Goal: Information Seeking & Learning: Learn about a topic

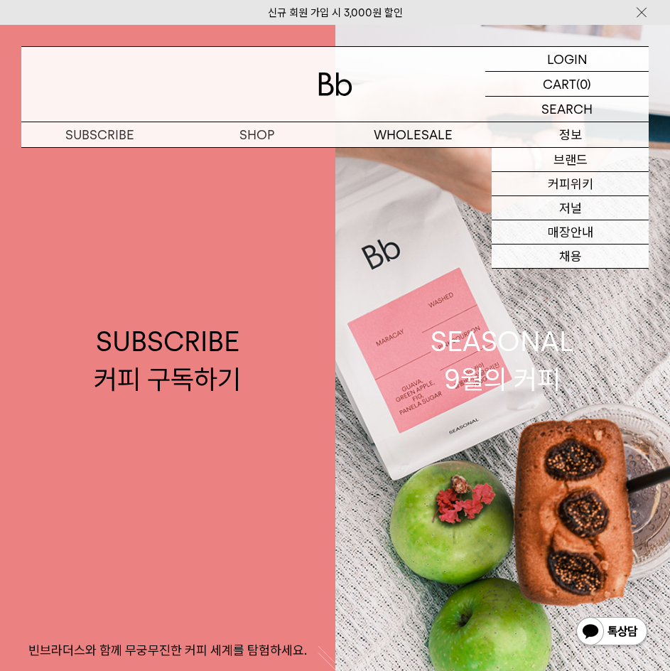
click at [545, 134] on p "정보" at bounding box center [570, 134] width 157 height 25
click at [540, 230] on link "매장안내" at bounding box center [570, 232] width 157 height 24
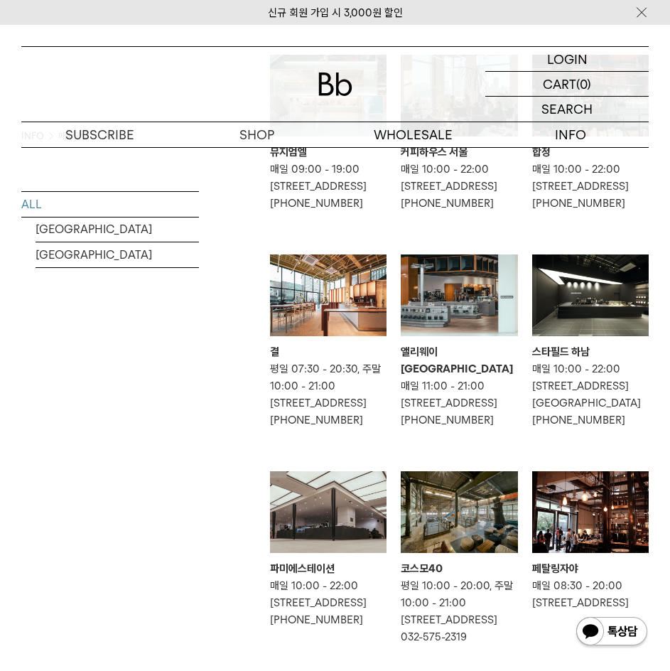
scroll to position [142, 0]
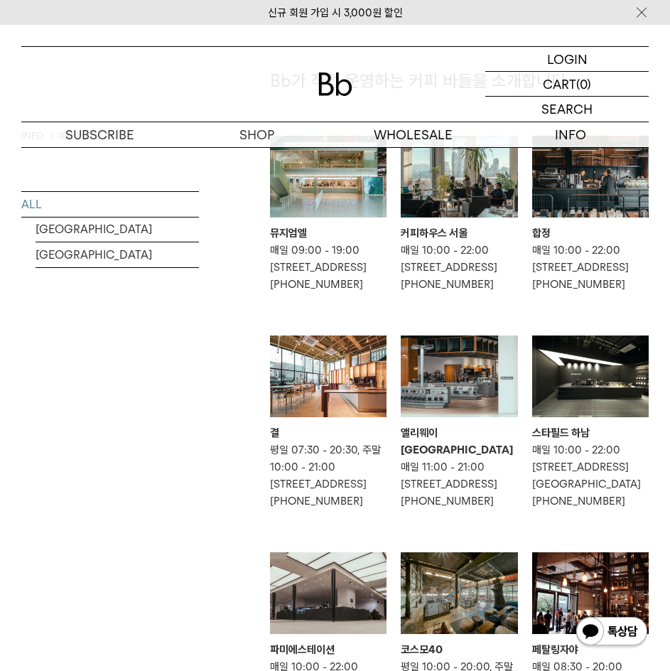
click at [469, 210] on img at bounding box center [459, 177] width 117 height 82
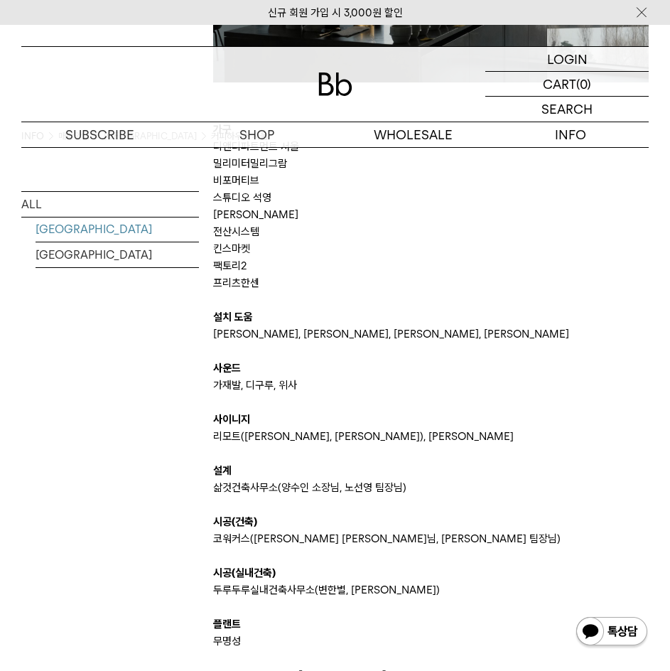
scroll to position [1802, 0]
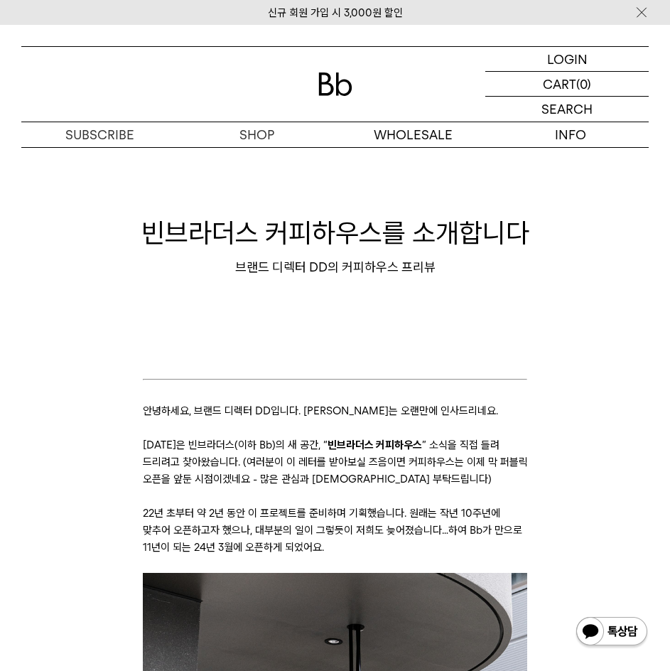
click at [333, 491] on p at bounding box center [335, 496] width 385 height 17
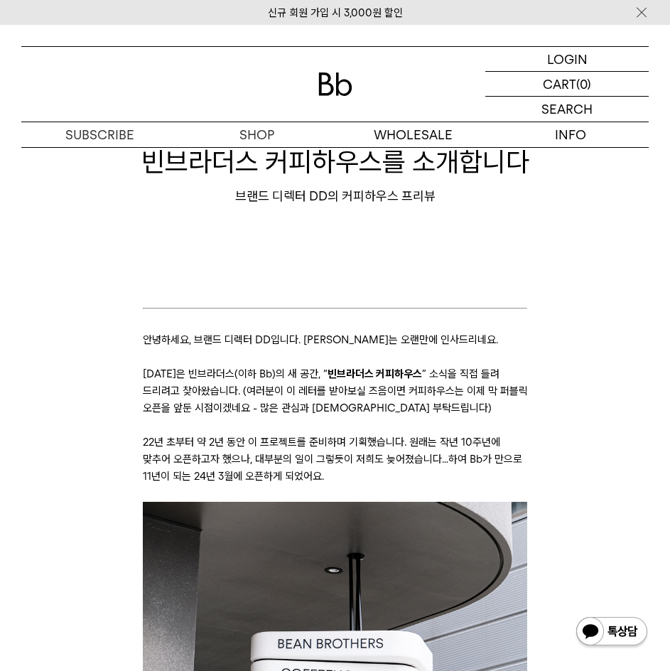
scroll to position [569, 0]
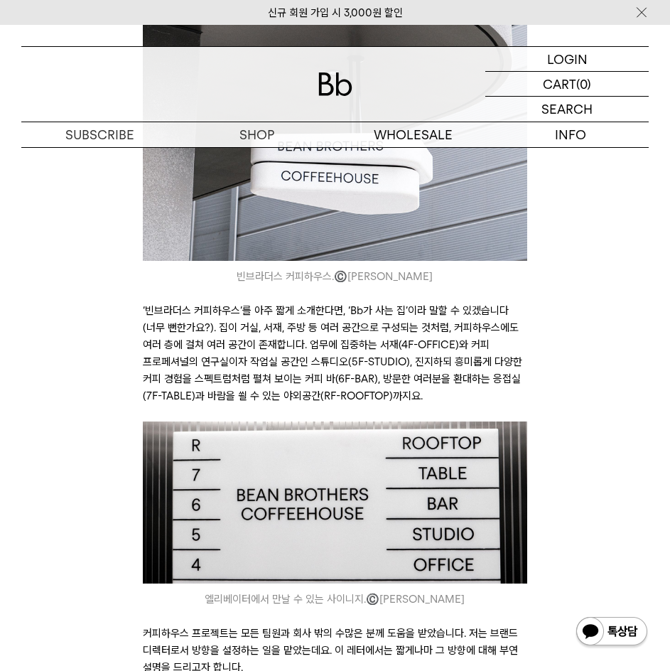
click at [218, 329] on p "‘빈브라더스 커피하우스’를 아주 짧게 소개한다면, ‘Bb가 사는 집’이라 말할 수 있겠습니다(너무 뻔한가요?). 집이 거실, 서재, 주방 등 …" at bounding box center [335, 353] width 385 height 102
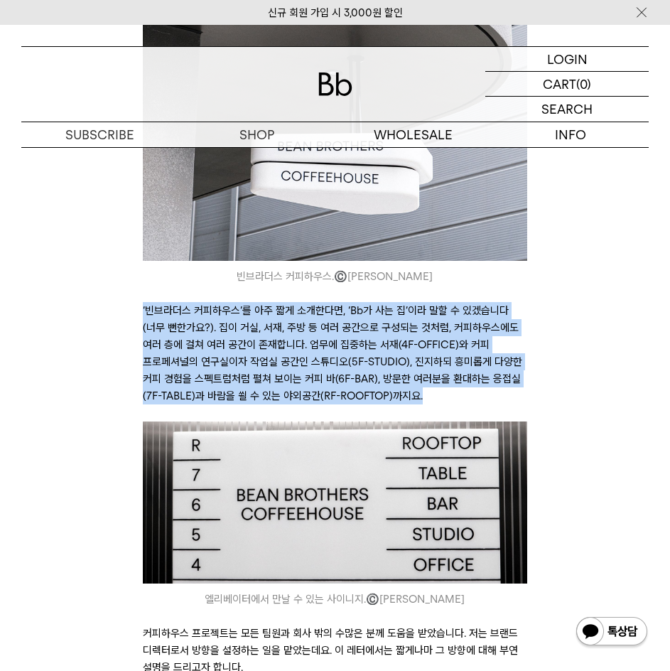
drag, startPoint x: 358, startPoint y: 391, endPoint x: 176, endPoint y: 306, distance: 200.7
copy p "‘빈브라더스 커피하우스’를 아주 짧게 소개한다면, ‘Bb가 사는 집’이라 말할 수 있겠습니다(너무 뻔한가요?). 집이 거실, 서재, 주방 등 …"
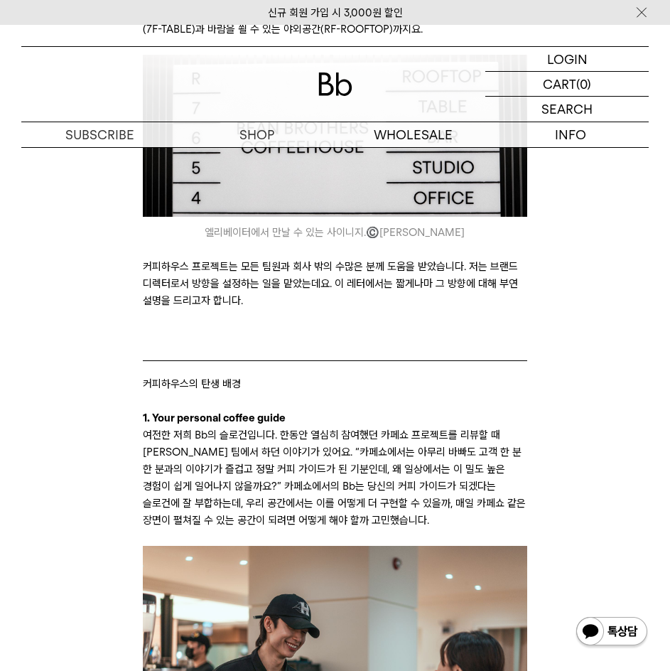
scroll to position [1138, 0]
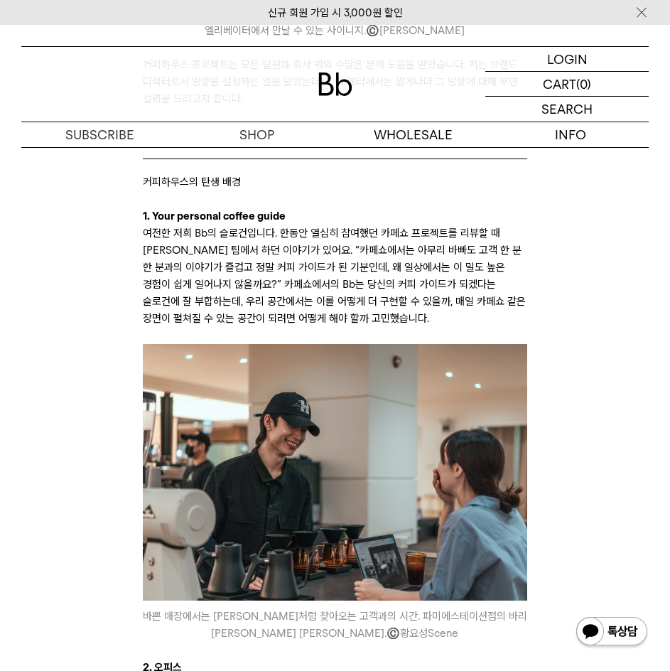
click at [328, 294] on p "여전한 저희 Bb의 슬로건입니다. 한동안 열심히 참여했던 카페쇼 프로젝트를 리뷰할 때마다 바리스타 팀에서 하던 이야기가 있어요. “카페쇼에서는…" at bounding box center [335, 276] width 385 height 102
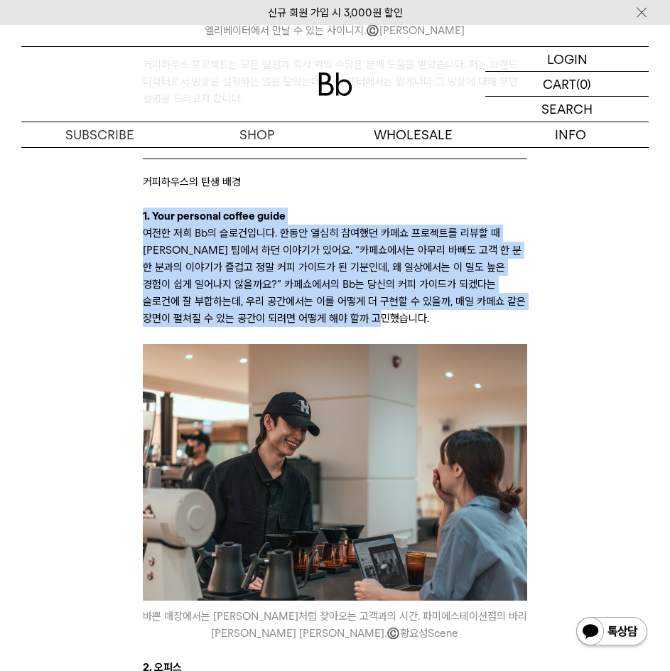
drag, startPoint x: 437, startPoint y: 319, endPoint x: 149, endPoint y: 240, distance: 298.1
copy div "1. Your personal coffee guide 여전한 저희 Bb의 슬로건입니다. 한동안 열심히 참여했던 카페쇼 프로젝트를 리뷰할 때마다…"
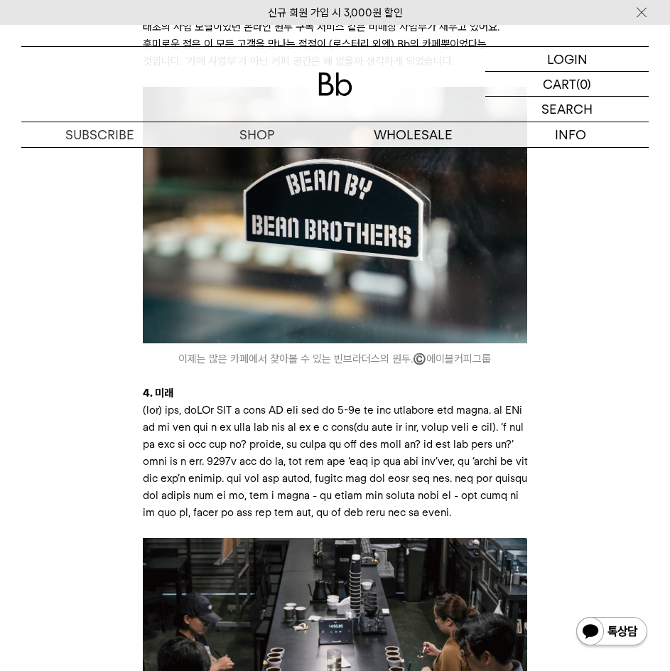
scroll to position [2417, 0]
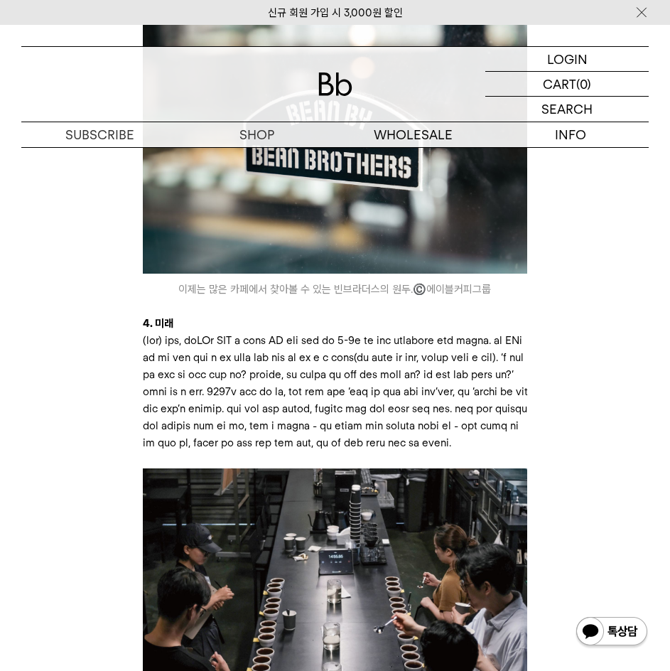
click at [272, 451] on p at bounding box center [335, 391] width 385 height 119
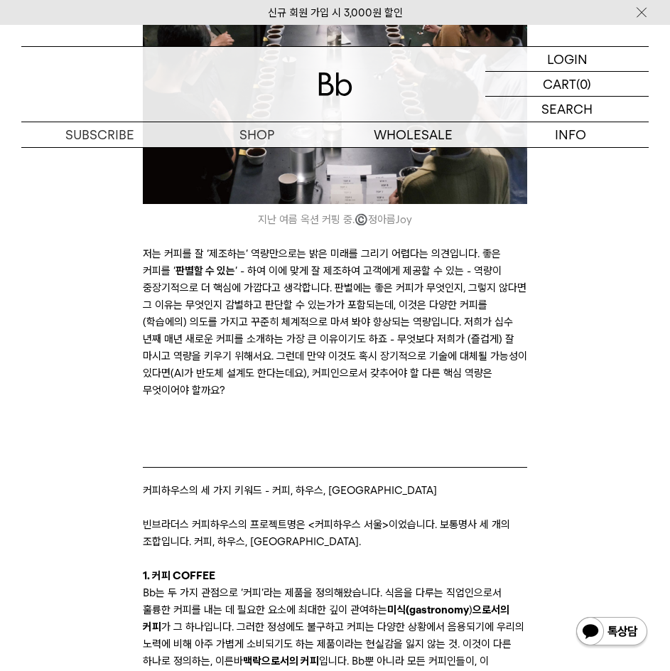
scroll to position [2986, 0]
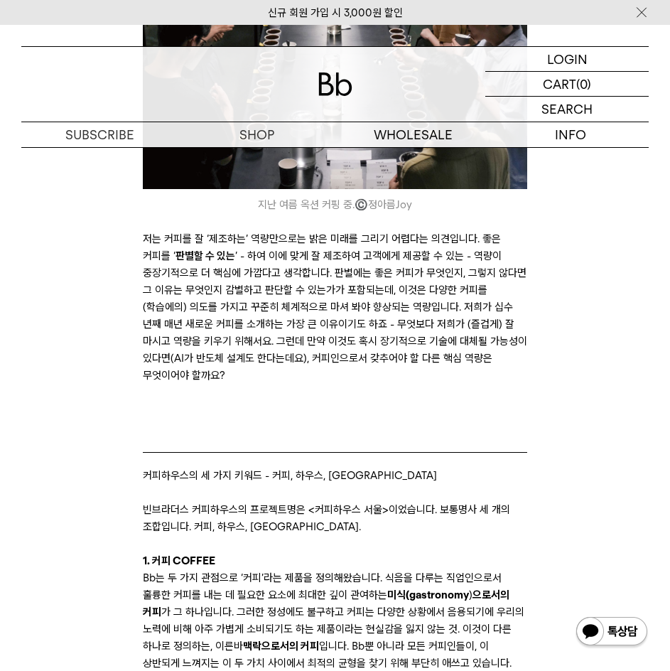
click at [206, 401] on p "저는 커피를 잘 ‘제조하는’ 역량만으로는 밝은 미래를 그리기 어렵다는 의견입니다. 좋은 커피를 ‘ 판별할 수 있는 ’ - 하여 이에 맞게 잘 …" at bounding box center [335, 315] width 385 height 171
click at [257, 348] on p "저는 커피를 잘 ‘제조하는’ 역량만으로는 밝은 미래를 그리기 어렵다는 의견입니다. 좋은 커피를 ‘ 판별할 수 있는 ’ - 하여 이에 맞게 잘 …" at bounding box center [335, 315] width 385 height 171
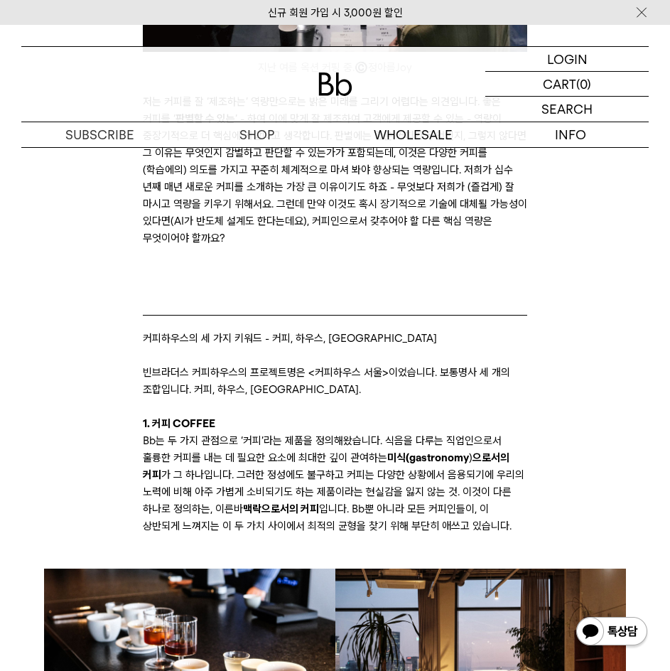
scroll to position [3128, 0]
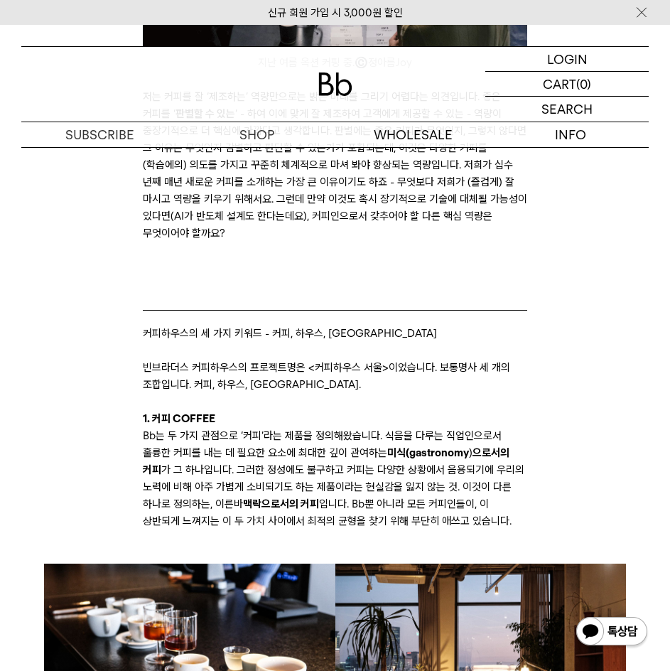
click at [259, 530] on p "Bb는 두 가지 관점으로 ‘커피’라는 제품을 정의해왔습니다. 식음을 다루는 직업인으로서 훌륭한 커피를 내는 데 필요한 요소에 최대한 깊이 관여…" at bounding box center [335, 478] width 385 height 102
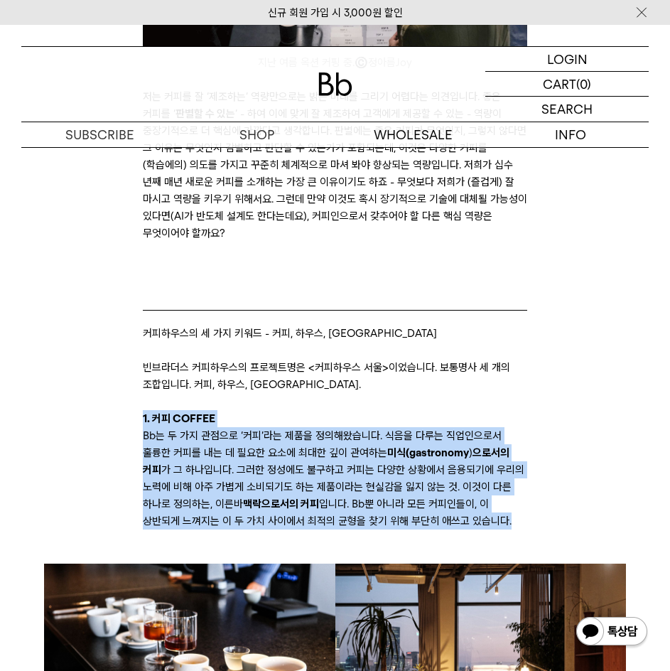
drag, startPoint x: 494, startPoint y: 577, endPoint x: 143, endPoint y: 474, distance: 366.1
click at [143, 474] on div "안녕하세요, 브랜드 디렉터 DD입니다. 레터로는 오랜만에 인사드리네요. 오늘은 빈브라더스(이하 Bb)의 새 공간, “ 빈브라더스 커피하우스 ”…" at bounding box center [335, 495] width 385 height 6489
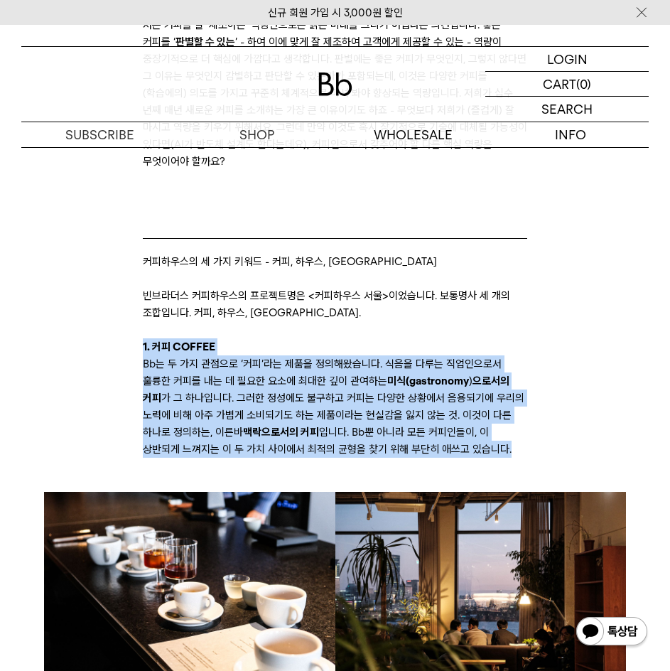
scroll to position [3342, 0]
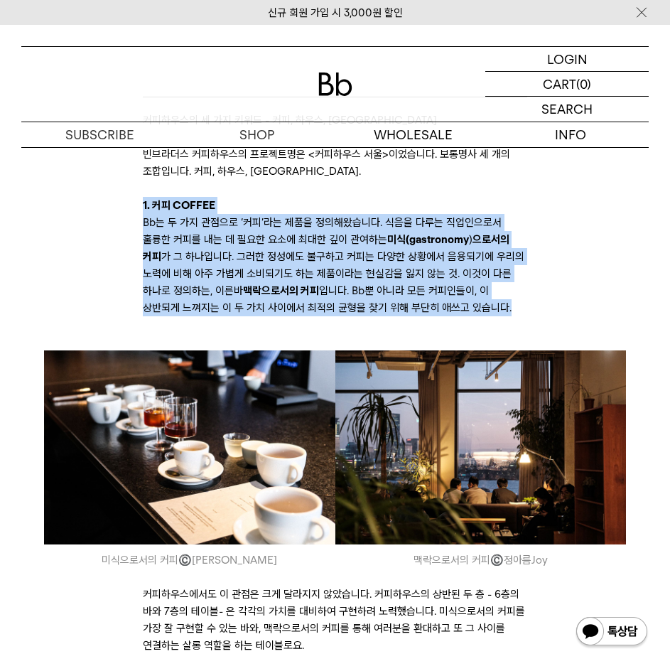
copy div "1. 커피 COFFEE Bb는 두 가지 관점으로 ‘커피’라는 제품을 정의해왔습니다. 식음을 다루는 직업인으로서 훌륭한 커피를 내는 데 필요한 …"
drag, startPoint x: 643, startPoint y: 251, endPoint x: 638, endPoint y: 262, distance: 11.8
click at [643, 251] on div "안녕하세요, 브랜드 디렉터 DD입니다. 레터로는 오랜만에 인사드리네요. 오늘은 빈브라더스(이하 Bb)의 새 공간, “ 빈브라더스 커피하우스 ”…" at bounding box center [335, 453] width 628 height 6842
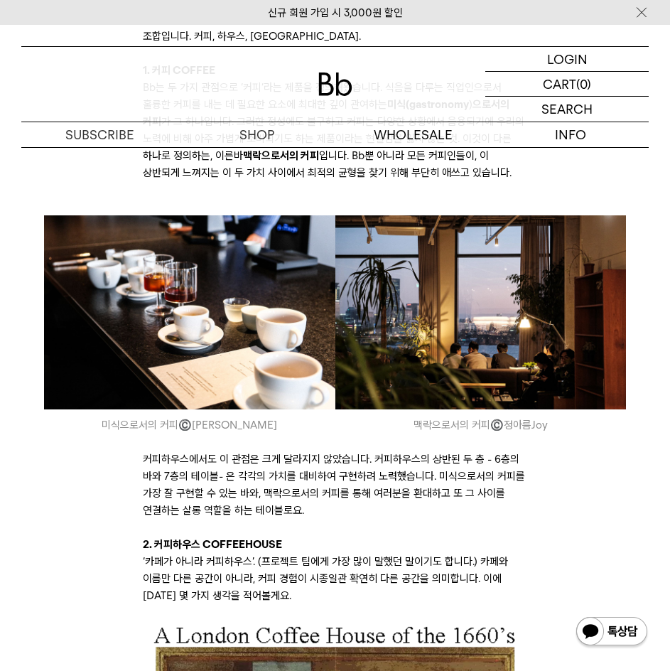
scroll to position [3697, 0]
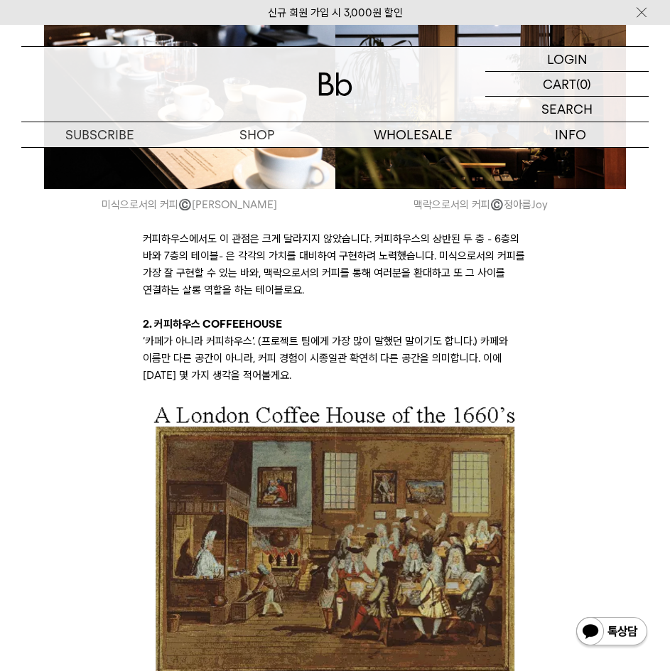
click at [194, 299] on p "커피하우스에서도 이 관점은 크게 달라지지 않았습니다. 커피하우스의 상반된 두 층 - 6층의 바와 7층의 테이블- 은 각각의 가치를 대비하여 구…" at bounding box center [335, 264] width 385 height 68
click at [337, 299] on p "커피하우스에서도 이 관점은 크게 달라지지 않았습니다. 커피하우스의 상반된 두 층 - 6층의 바와 7층의 테이블- 은 각각의 가치를 대비하여 구…" at bounding box center [335, 264] width 385 height 68
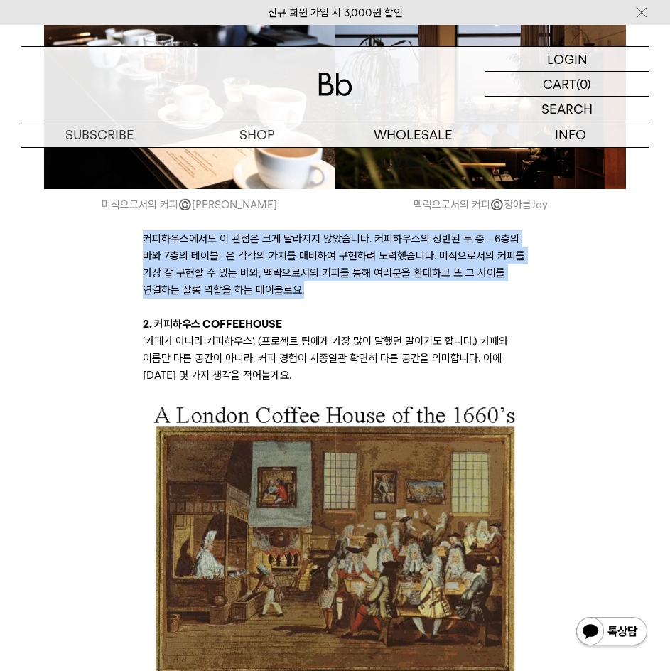
drag, startPoint x: 333, startPoint y: 351, endPoint x: 141, endPoint y: 294, distance: 199.3
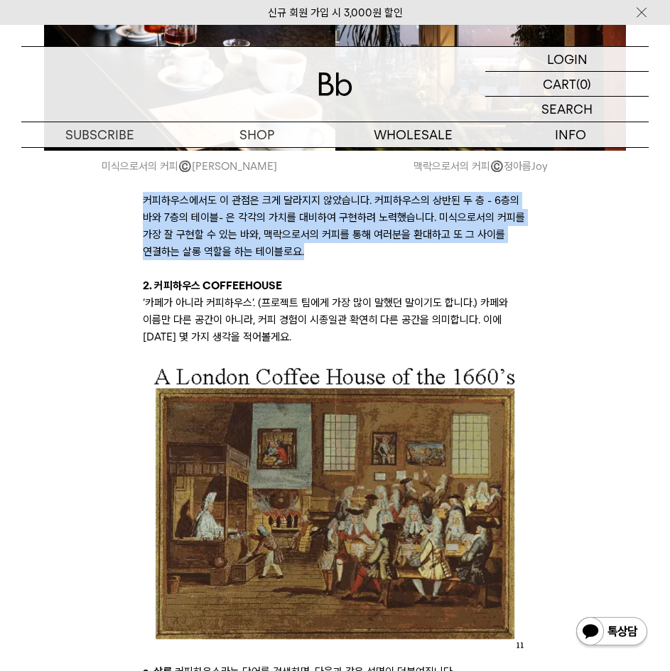
scroll to position [3768, 0]
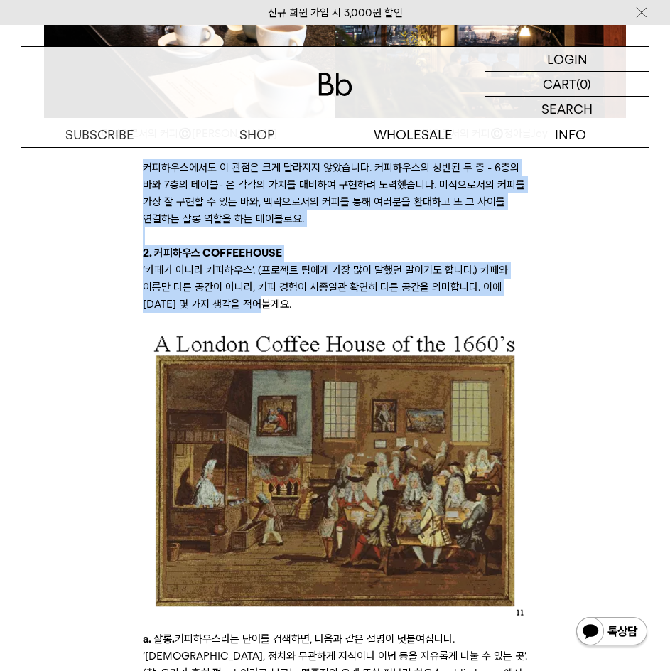
drag, startPoint x: 277, startPoint y: 363, endPoint x: 176, endPoint y: 304, distance: 116.3
copy div "커피하우스에서도 이 관점은 크게 달라지지 않았습니다. 커피하우스의 상반된 두 층 - 6층의 바와 7층의 테이블- 은 각각의 가치를 대비하여 구…"
click at [618, 272] on div "안녕하세요, 브랜드 디렉터 DD입니다. 레터로는 오랜만에 인사드리네요. 오늘은 빈브라더스(이하 Bb)의 새 공간, “ 빈브라더스 커피하우스 ”…" at bounding box center [335, 26] width 599 height 6842
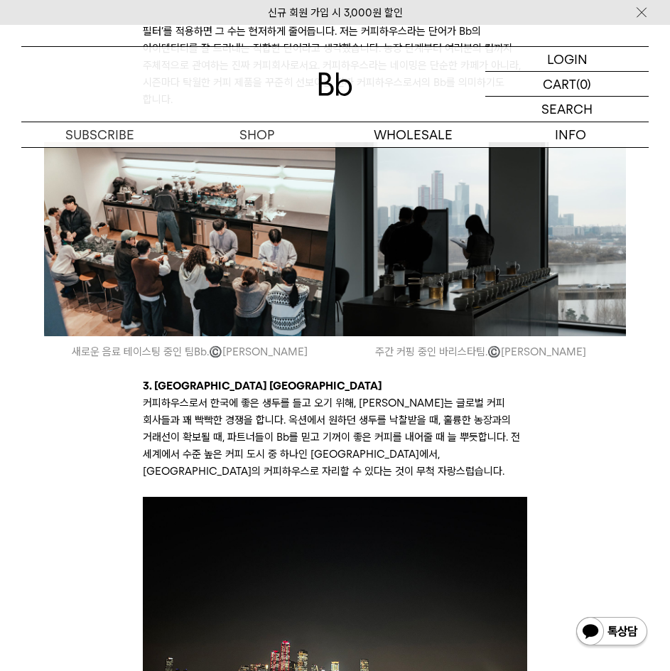
scroll to position [5404, 0]
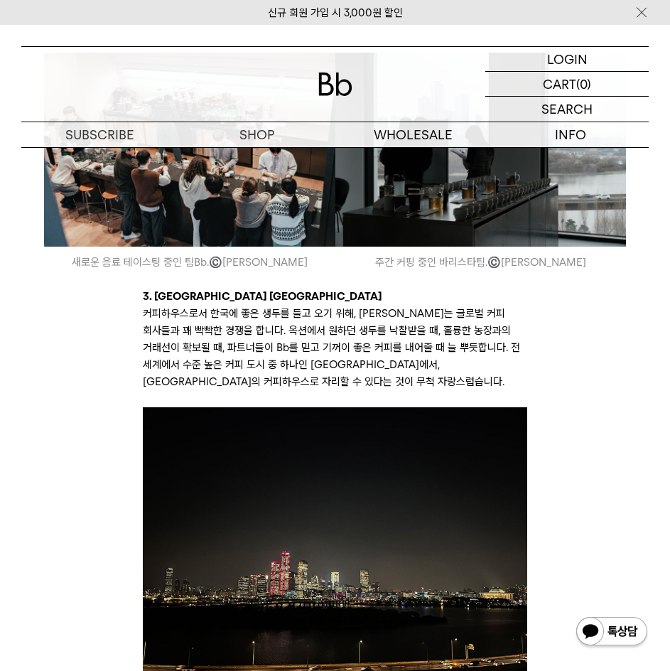
click at [188, 388] on span "커피하우스로서 한국에 좋은 생두를 들고 오기 위해, 저희는 글로벌 커피 회사들과 꽤 빡빡한 경쟁을 합니다. 옥션에서 원하던 생두를 낙찰받을 때…" at bounding box center [332, 347] width 378 height 81
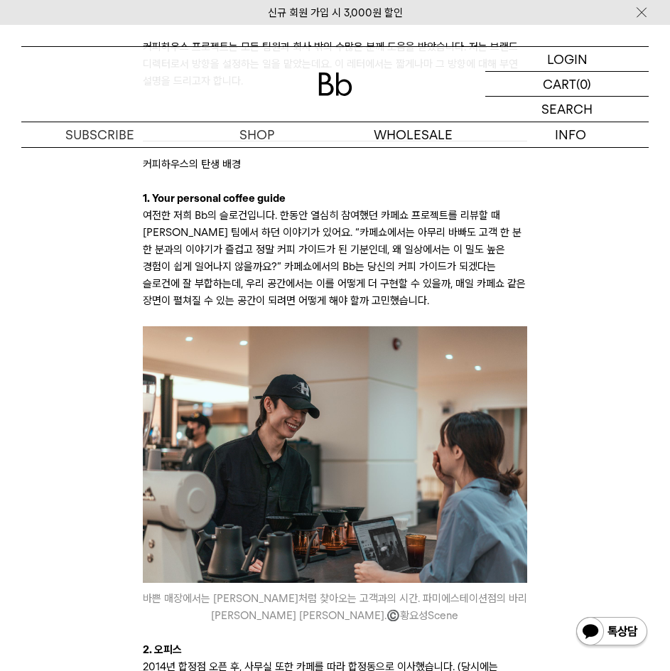
scroll to position [1138, 0]
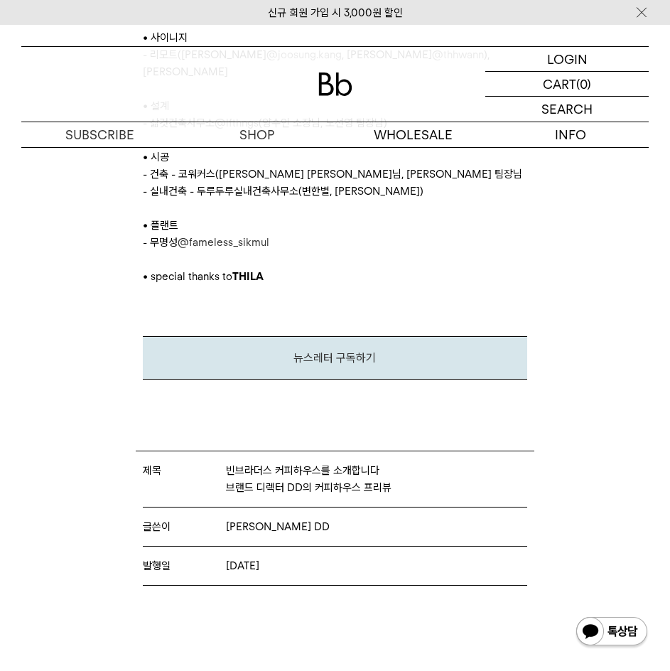
scroll to position [6468, 0]
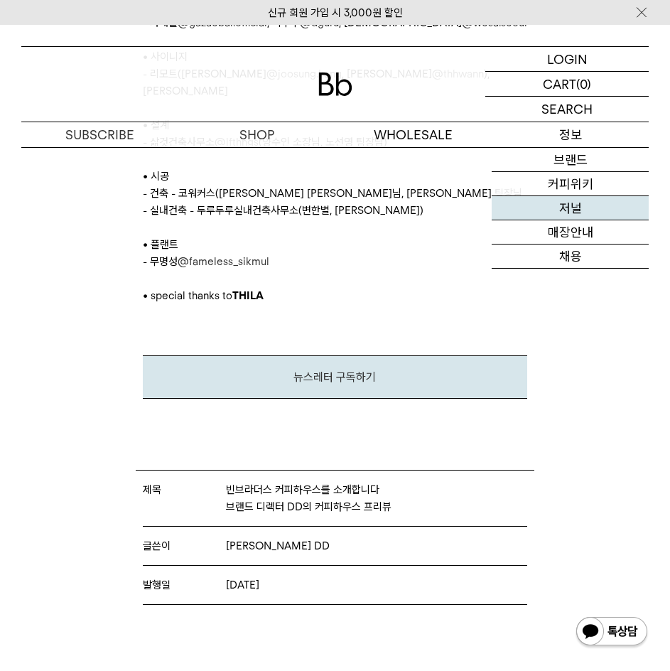
click at [528, 213] on link "저널" at bounding box center [570, 208] width 157 height 24
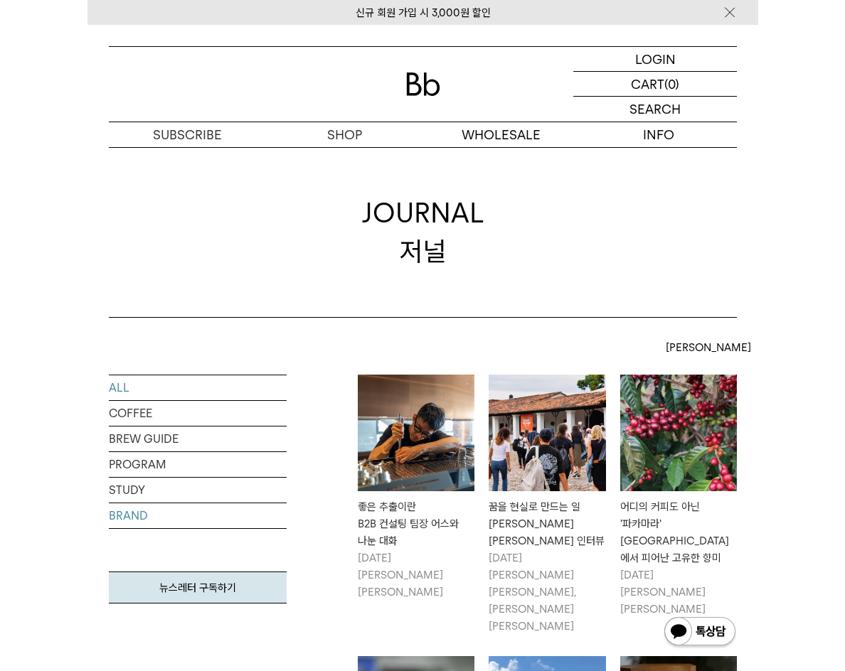
scroll to position [427, 0]
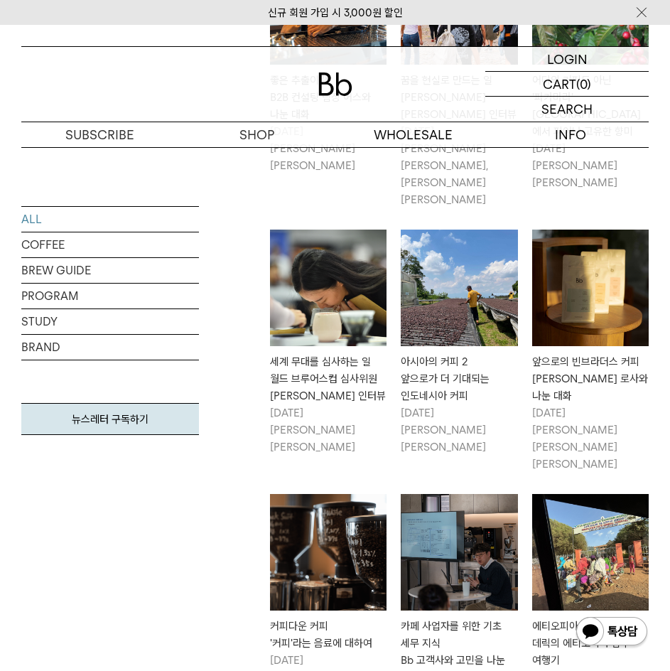
click at [58, 621] on div "ALL COFFEE BREW GUIDE PROGRAM STUDY BRAND 뉴스레터 구독하기" at bounding box center [110, 663] width 178 height 1431
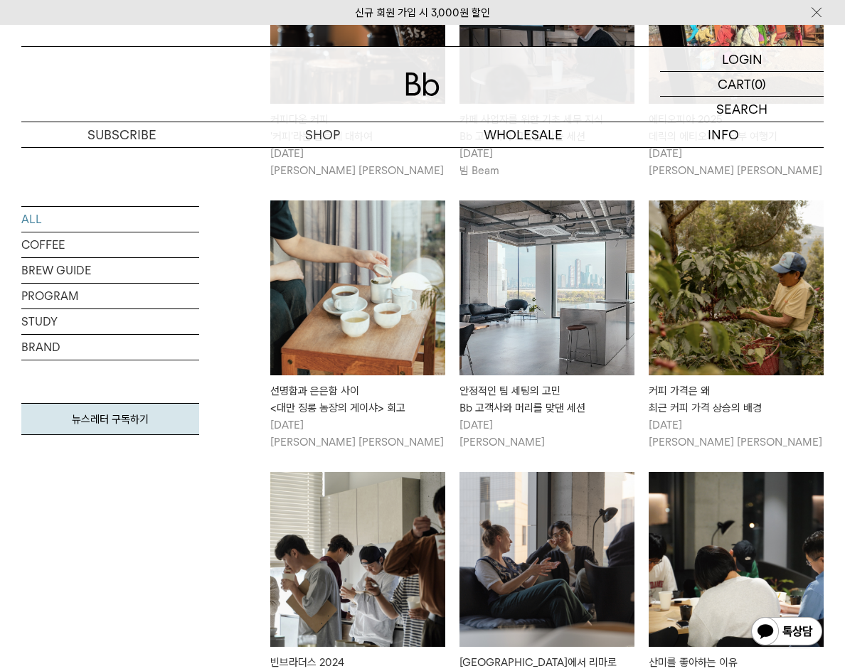
scroll to position [1280, 0]
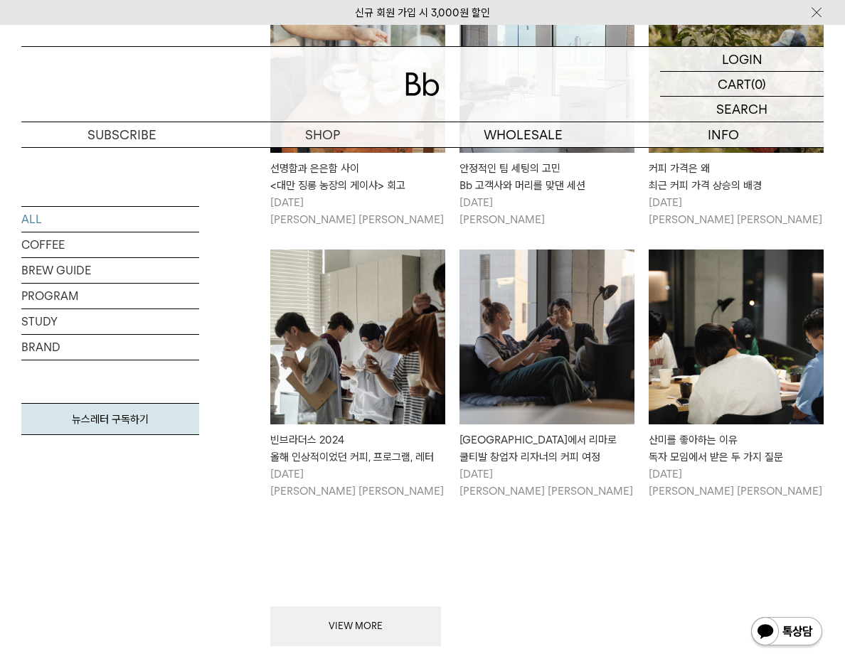
click at [485, 521] on div "VIEW MORE" at bounding box center [546, 583] width 553 height 125
click at [53, 324] on link "STUDY" at bounding box center [110, 321] width 178 height 25
